Goal: Task Accomplishment & Management: Use online tool/utility

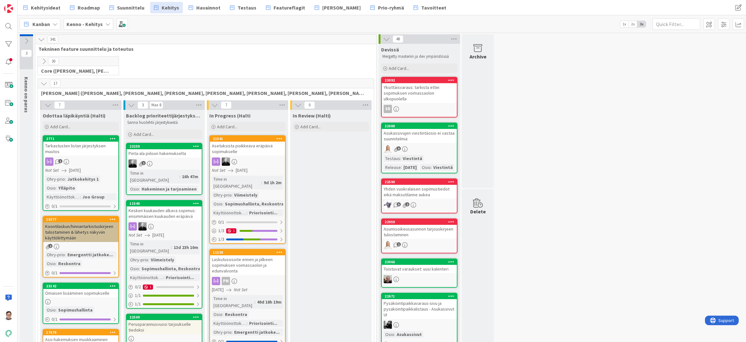
click at [9, 25] on div at bounding box center [8, 26] width 13 height 13
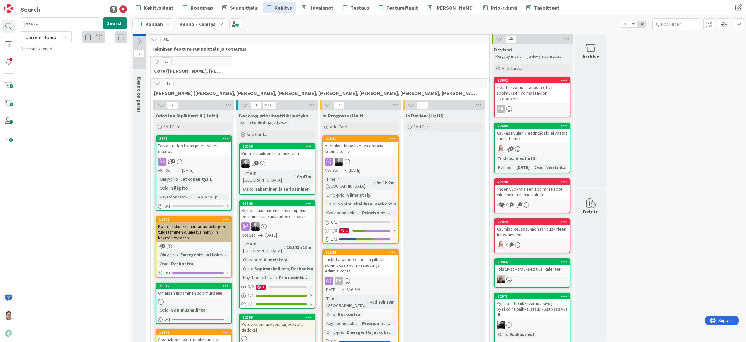
type input "poisto"
click at [44, 39] on span "Current Board" at bounding box center [40, 37] width 31 height 6
click at [47, 65] on span "All Boards" at bounding box center [57, 64] width 66 height 10
click at [112, 22] on button "Search" at bounding box center [115, 22] width 24 height 11
click at [43, 23] on input "poisto" at bounding box center [60, 22] width 79 height 11
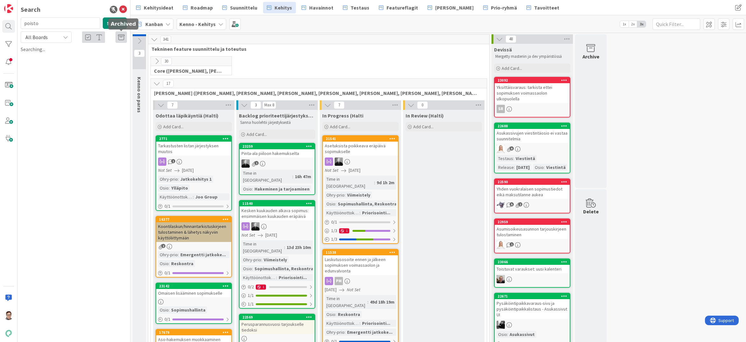
click at [121, 37] on icon at bounding box center [121, 37] width 6 height 6
click at [41, 23] on input "poisto" at bounding box center [60, 22] width 79 height 11
click at [118, 24] on button "Search" at bounding box center [115, 22] width 24 height 11
click at [79, 87] on div "Search poisto Search All Boards Current Board All Boards Searching..." at bounding box center [73, 171] width 113 height 342
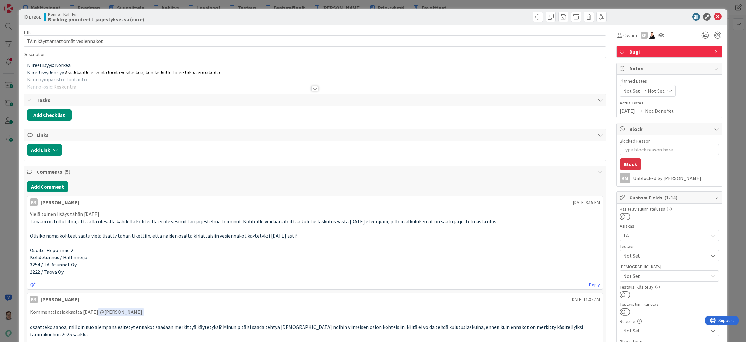
type textarea "x"
click at [713, 14] on icon at bounding box center [717, 17] width 8 height 8
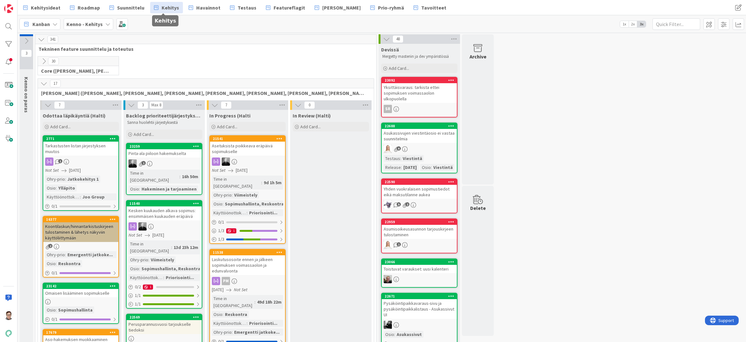
click at [162, 5] on span "Kehitys" at bounding box center [170, 8] width 17 height 8
click at [40, 61] on button at bounding box center [44, 61] width 8 height 8
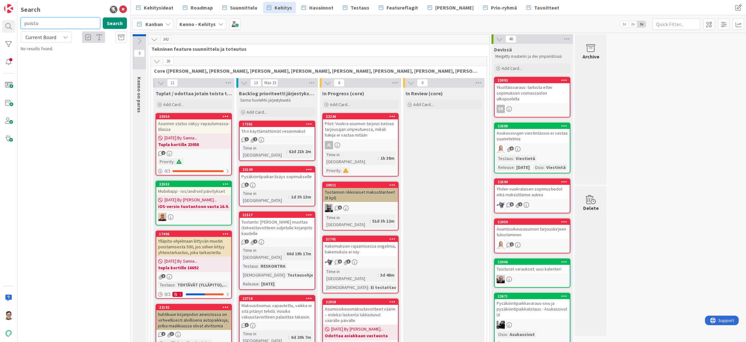
type input "poisto"
click at [46, 37] on span "Current Board" at bounding box center [40, 37] width 31 height 6
click at [49, 64] on span "All Boards" at bounding box center [57, 64] width 66 height 10
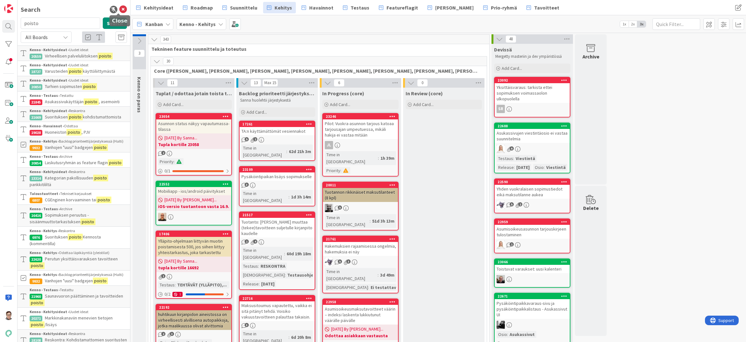
click at [119, 10] on icon at bounding box center [123, 10] width 8 height 8
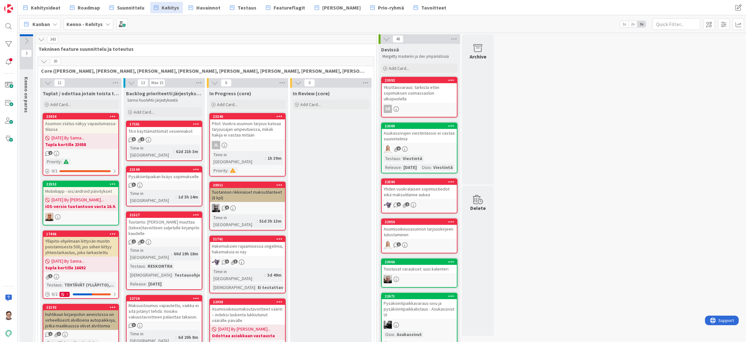
click at [127, 8] on span "Suunnittelu" at bounding box center [130, 8] width 27 height 8
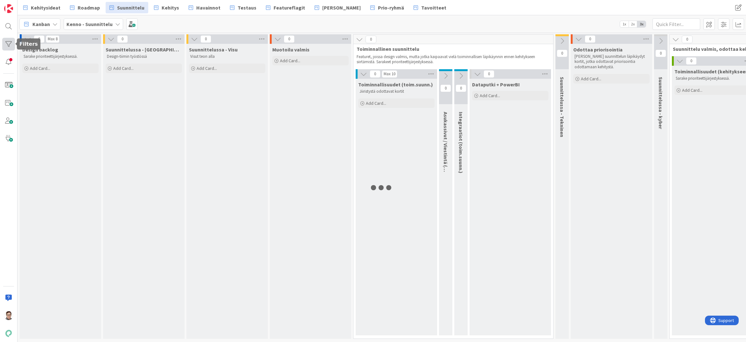
click at [9, 42] on div at bounding box center [8, 44] width 13 height 13
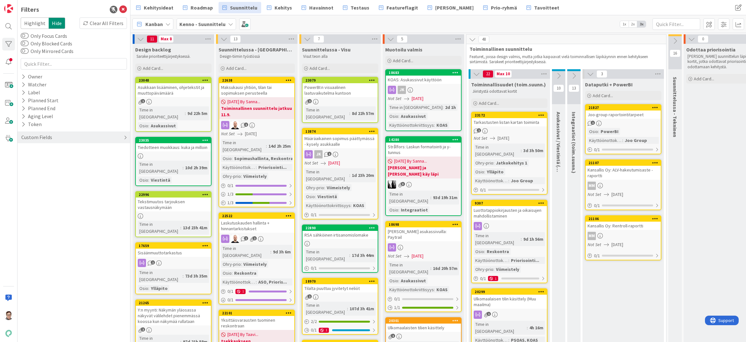
click at [47, 139] on div "Custom Fields" at bounding box center [37, 138] width 32 height 8
click at [25, 189] on icon at bounding box center [23, 190] width 4 height 5
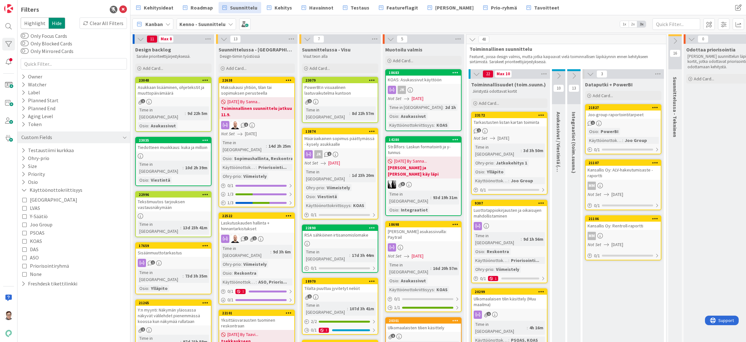
click at [23, 225] on icon at bounding box center [24, 225] width 4 height 4
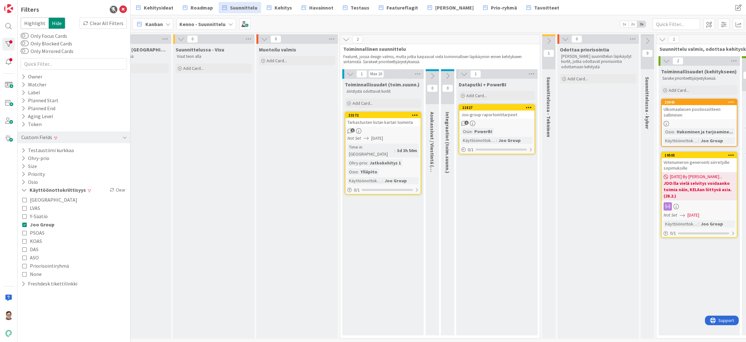
scroll to position [0, 209]
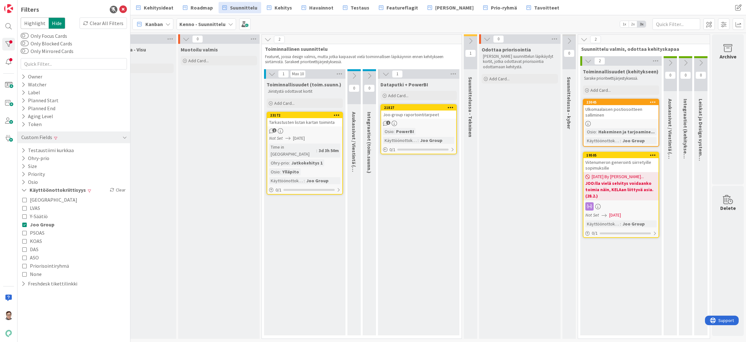
click at [24, 225] on icon at bounding box center [24, 225] width 4 height 4
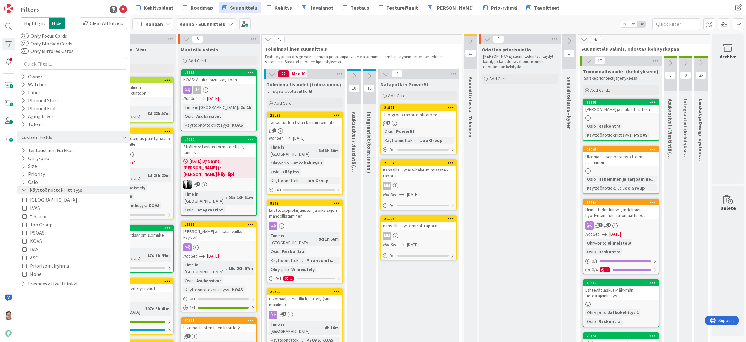
click at [24, 189] on icon at bounding box center [24, 190] width 6 height 5
click at [123, 10] on icon at bounding box center [123, 10] width 8 height 8
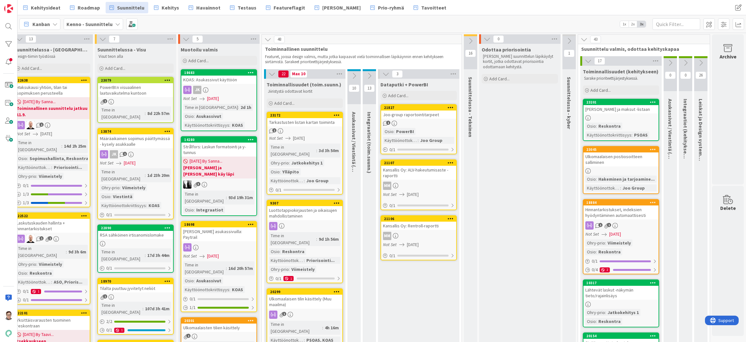
scroll to position [0, 96]
click at [650, 148] on icon at bounding box center [653, 149] width 6 height 4
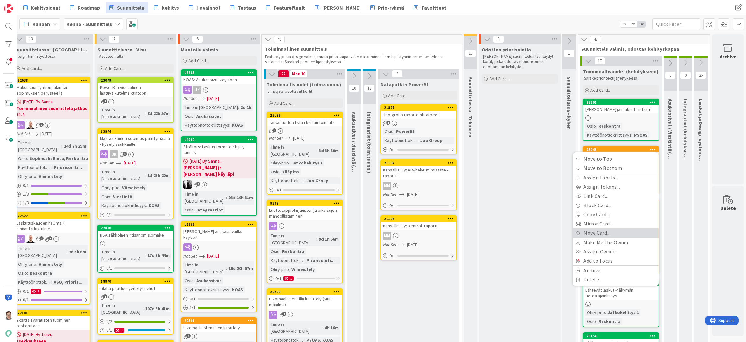
click at [585, 230] on link "Move Card..." at bounding box center [615, 233] width 86 height 9
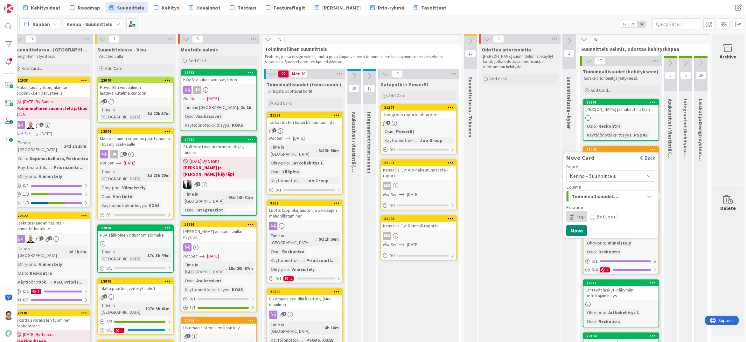
click at [575, 175] on span "Kenno - Suunnittelu" at bounding box center [592, 176] width 47 height 6
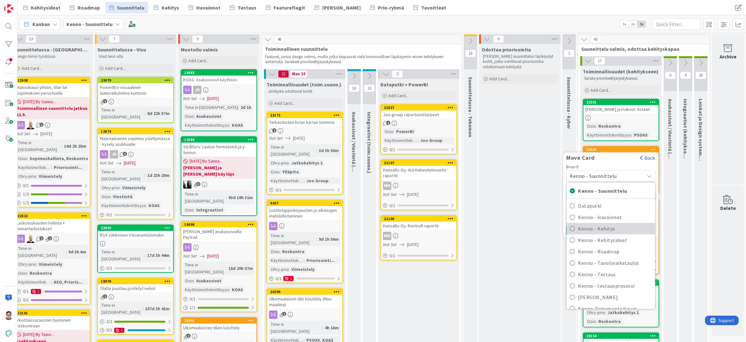
click at [582, 229] on span "Kenno - Kehitys" at bounding box center [615, 229] width 74 height 10
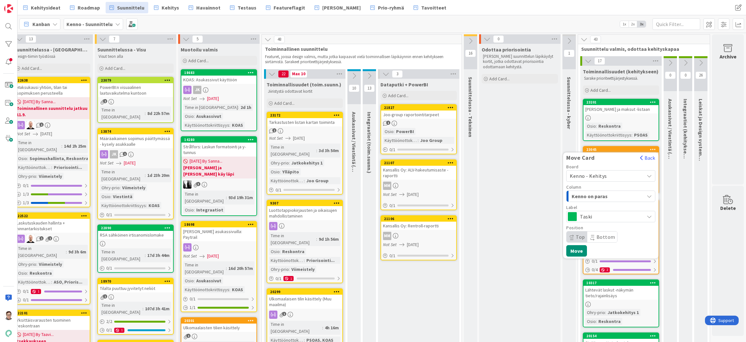
click at [591, 198] on span "Kenno on paras" at bounding box center [595, 196] width 48 height 8
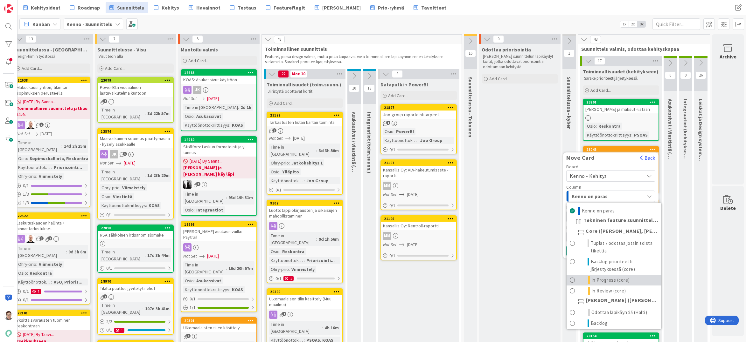
scroll to position [32, 0]
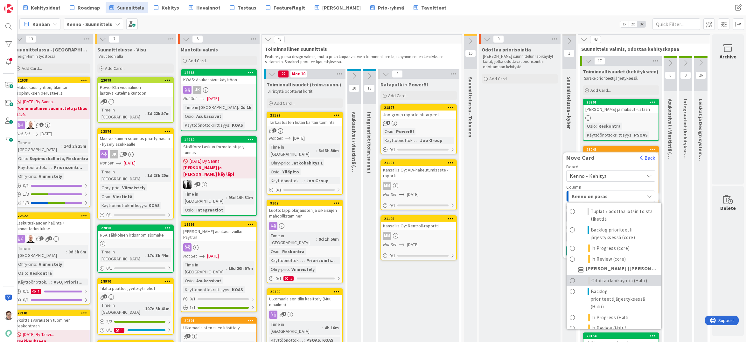
click at [596, 280] on span "Odottaa läpikäyntiä (Halti)" at bounding box center [619, 281] width 56 height 8
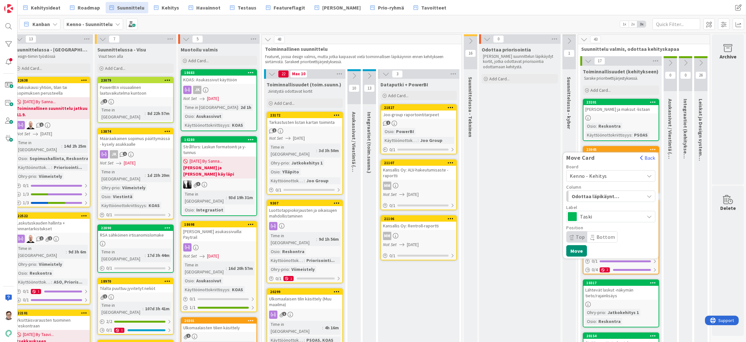
click at [570, 237] on span "Top" at bounding box center [576, 237] width 21 height 11
click at [581, 217] on span "Taski" at bounding box center [610, 216] width 61 height 9
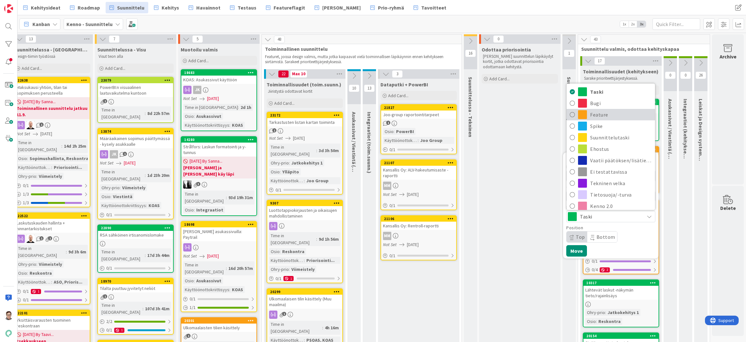
click at [591, 113] on span "Feature" at bounding box center [621, 115] width 62 height 10
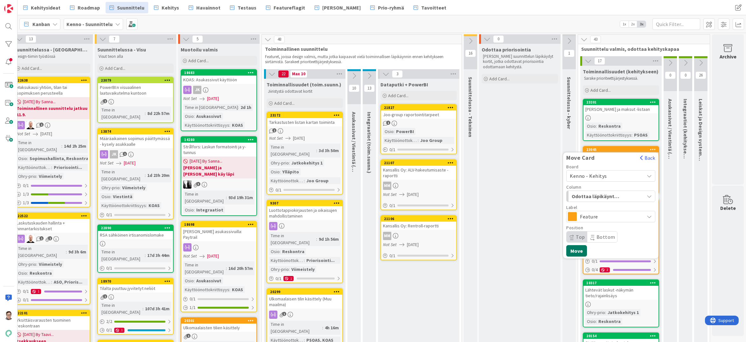
click at [571, 252] on button "Move" at bounding box center [576, 250] width 21 height 11
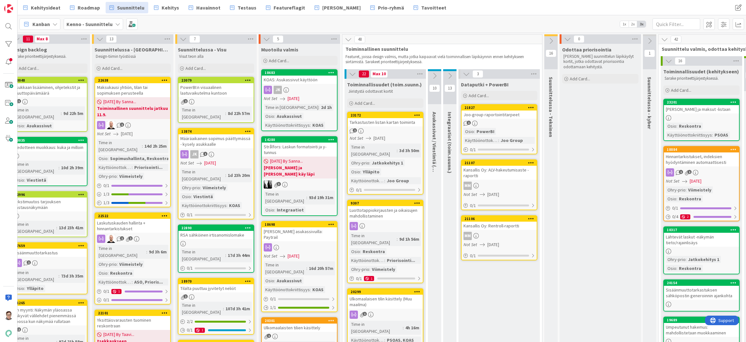
scroll to position [0, 0]
